Goal: Download file/media

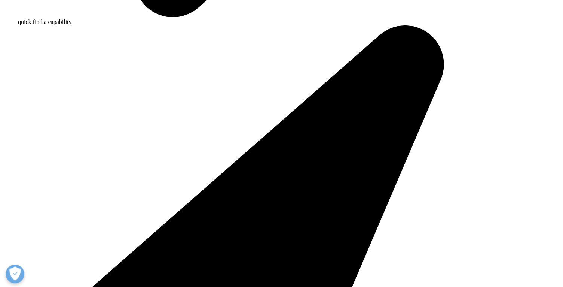
scroll to position [749, 0]
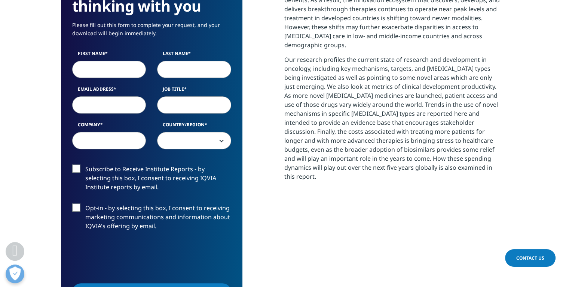
scroll to position [307, 0]
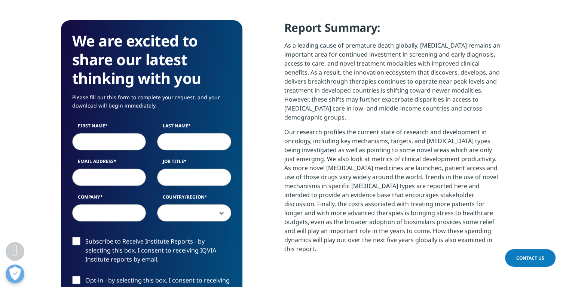
click at [96, 140] on input "First Name" at bounding box center [109, 141] width 74 height 17
type input "Viktor"
type input "Danev"
type input "viktor.danev@bioscriptgroup.com"
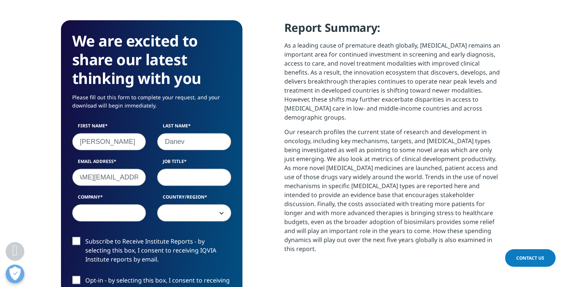
scroll to position [0, 0]
type input "A"
type input "Senior Consultant"
type input "Valid Insight"
click at [192, 214] on span at bounding box center [194, 212] width 73 height 17
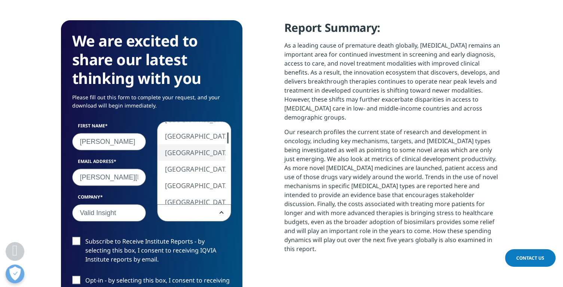
select select "[GEOGRAPHIC_DATA]"
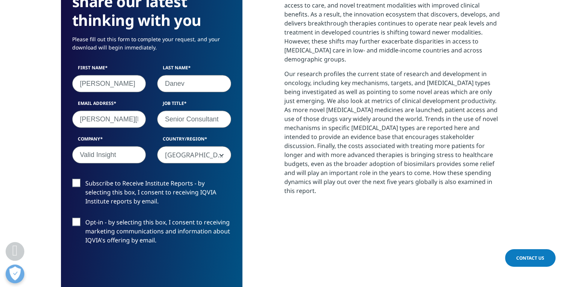
scroll to position [382, 0]
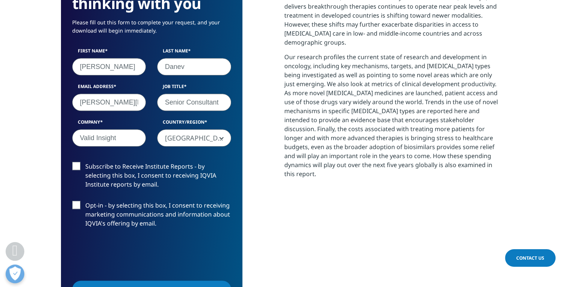
click at [77, 166] on label "Subscribe to Receive Institute Reports - by selecting this box, I consent to re…" at bounding box center [151, 177] width 159 height 31
click at [85, 162] on input "Subscribe to Receive Institute Reports - by selecting this box, I consent to re…" at bounding box center [85, 162] width 0 height 0
click at [73, 201] on label "Opt-in - by selecting this box, I consent to receiving marketing communications…" at bounding box center [151, 216] width 159 height 31
click at [85, 201] on input "Opt-in - by selecting this box, I consent to receiving marketing communications…" at bounding box center [85, 201] width 0 height 0
click at [74, 201] on label "Opt-in - by selecting this box, I consent to receiving marketing communications…" at bounding box center [151, 216] width 159 height 31
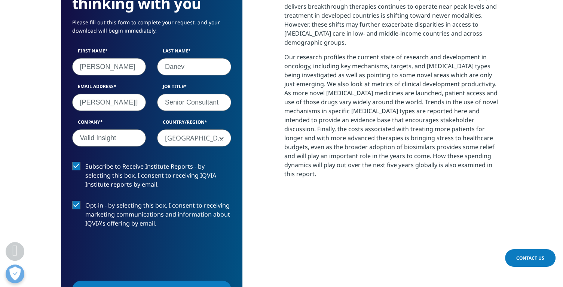
click at [85, 201] on input "Opt-in - by selecting this box, I consent to receiving marketing communications…" at bounding box center [85, 201] width 0 height 0
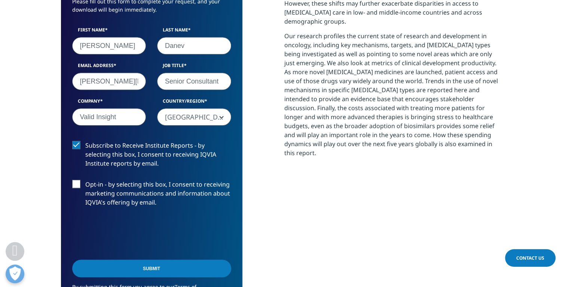
scroll to position [419, 0]
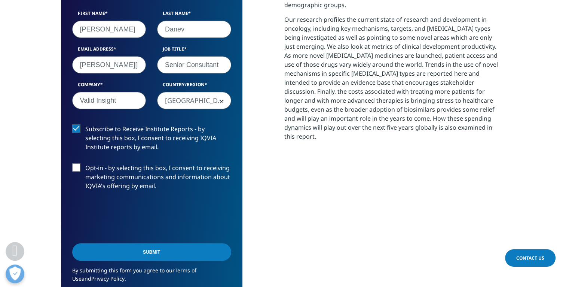
click at [144, 255] on input "Submit" at bounding box center [151, 252] width 159 height 18
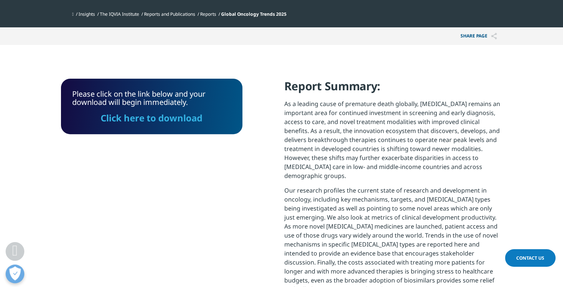
scroll to position [189, 0]
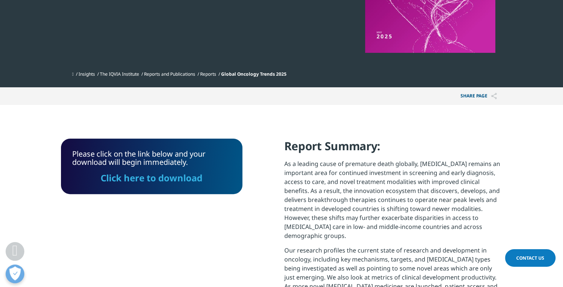
click at [156, 182] on link "Click here to download" at bounding box center [152, 177] width 102 height 12
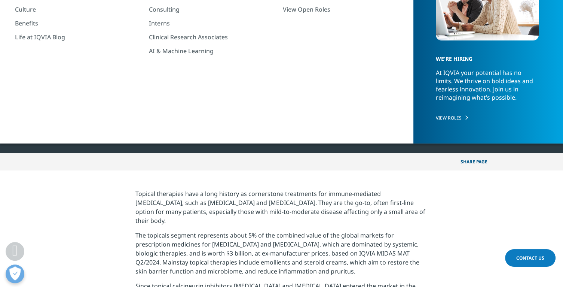
scroll to position [225, 0]
